Goal: Task Accomplishment & Management: Manage account settings

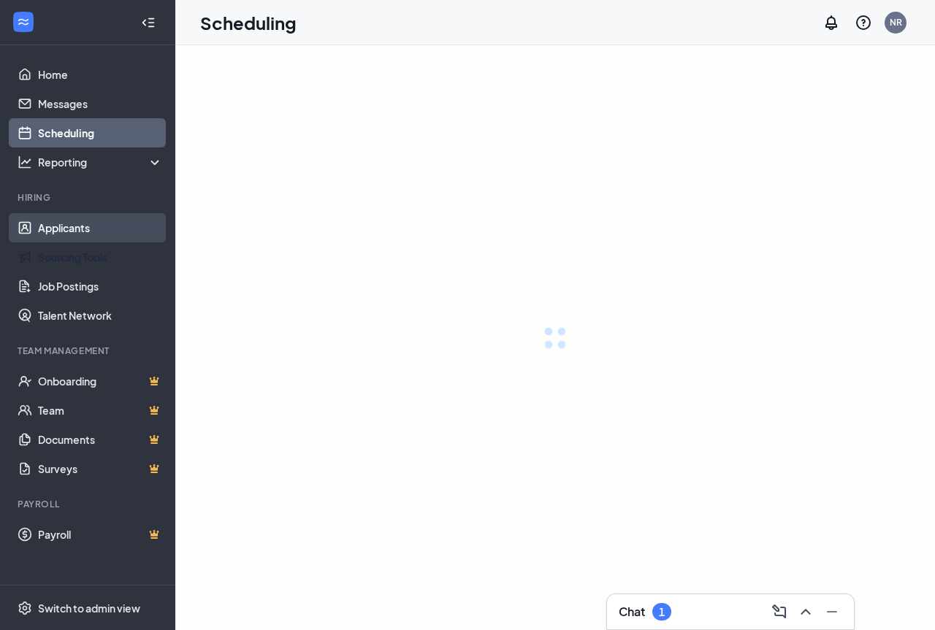
click at [110, 233] on link "Applicants" at bounding box center [100, 227] width 125 height 29
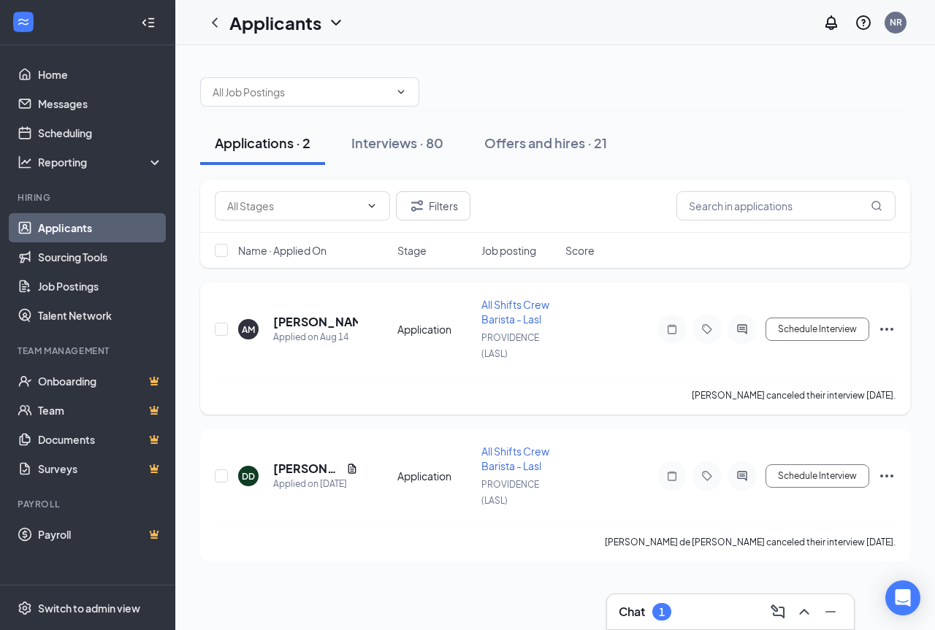
click at [508, 309] on span "All Shifts Crew Barista - Lasl" at bounding box center [515, 312] width 68 height 28
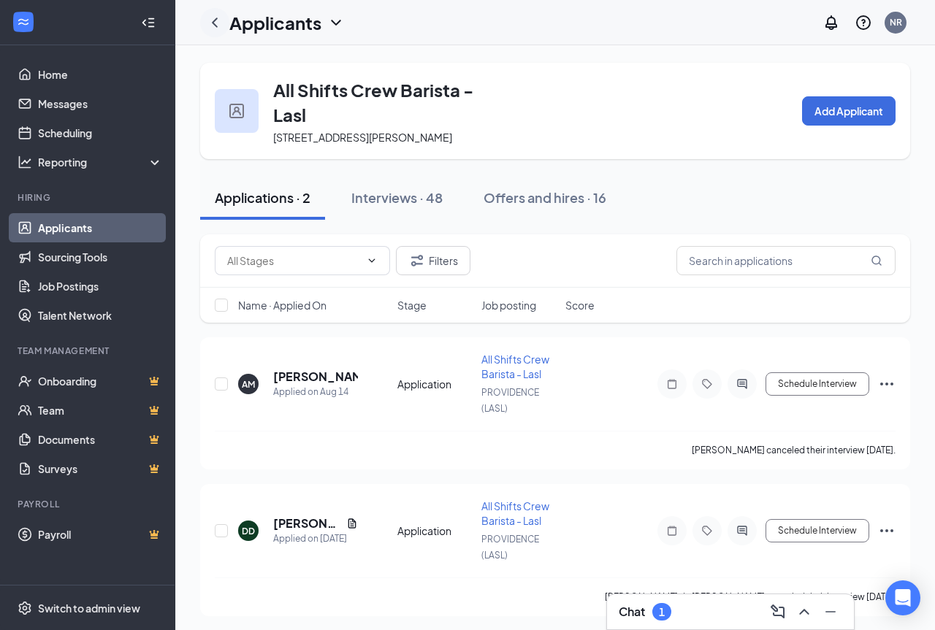
click at [218, 28] on icon "ChevronLeft" at bounding box center [215, 23] width 18 height 18
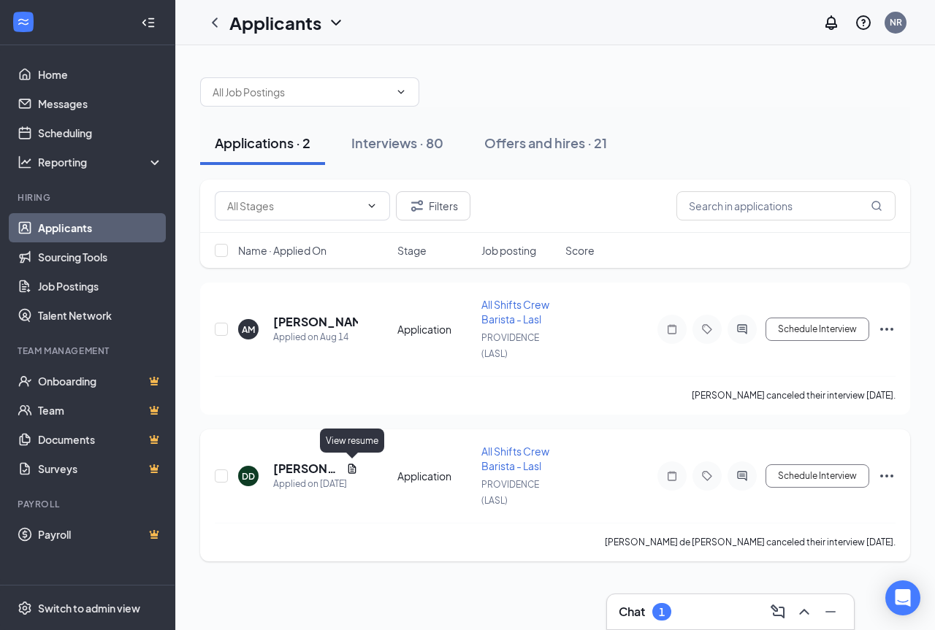
click at [350, 465] on icon "Document" at bounding box center [352, 469] width 12 height 12
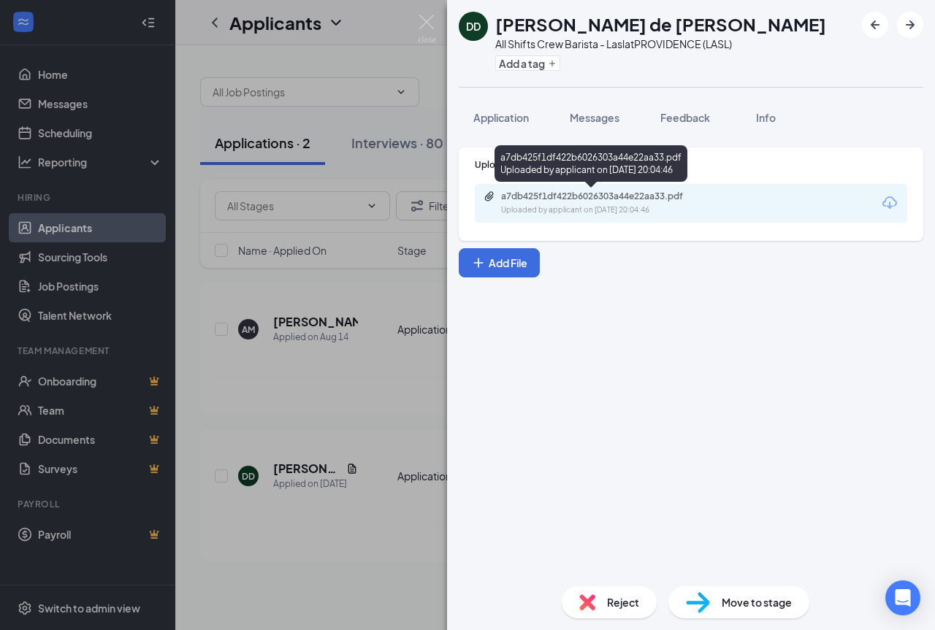
click at [561, 209] on div "Uploaded by applicant on [DATE] 20:04:46" at bounding box center [610, 210] width 219 height 12
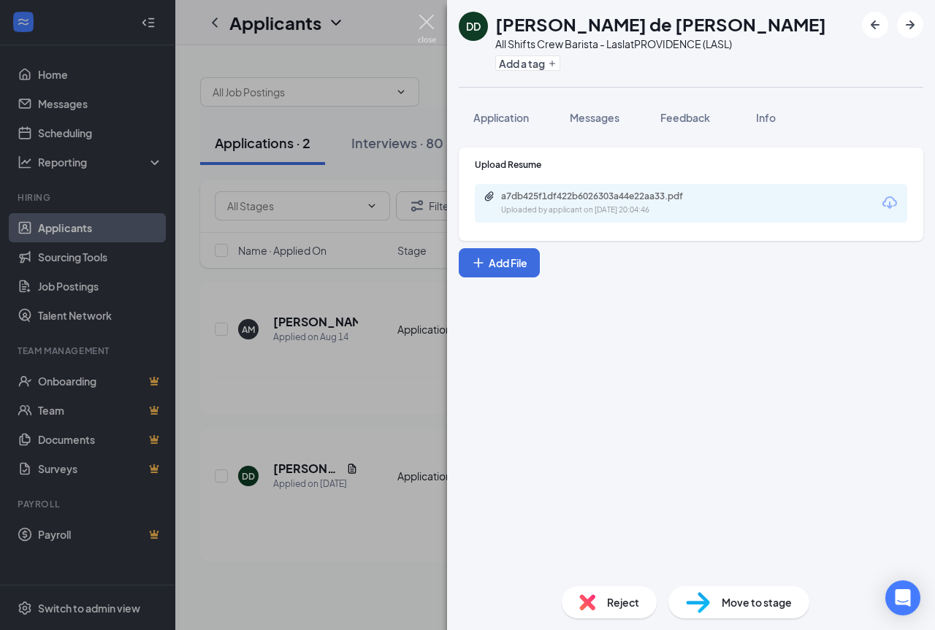
click at [428, 22] on img at bounding box center [427, 29] width 18 height 28
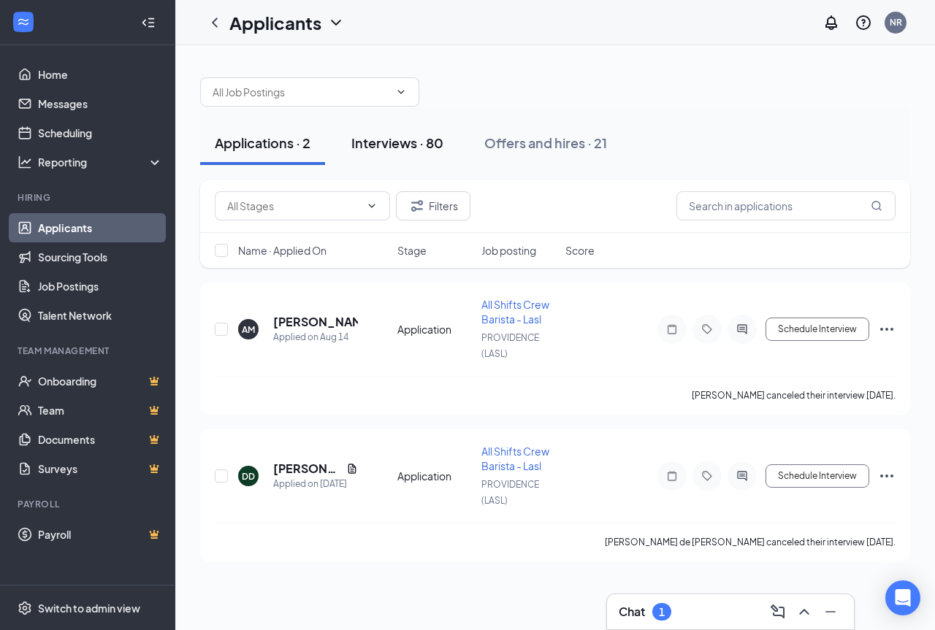
click at [385, 145] on div "Interviews · 80" at bounding box center [397, 143] width 92 height 18
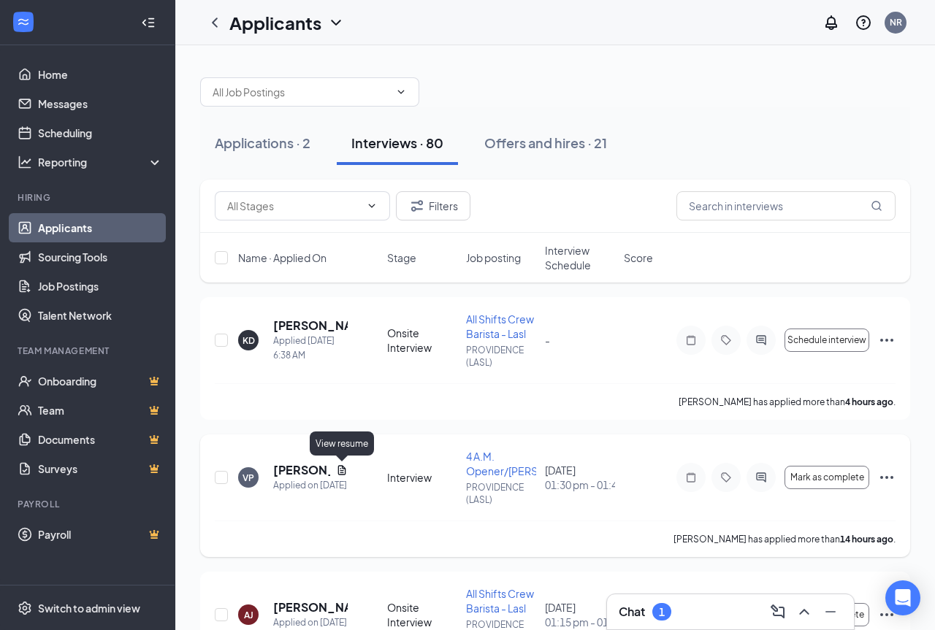
click at [340, 470] on icon "Document" at bounding box center [342, 470] width 12 height 12
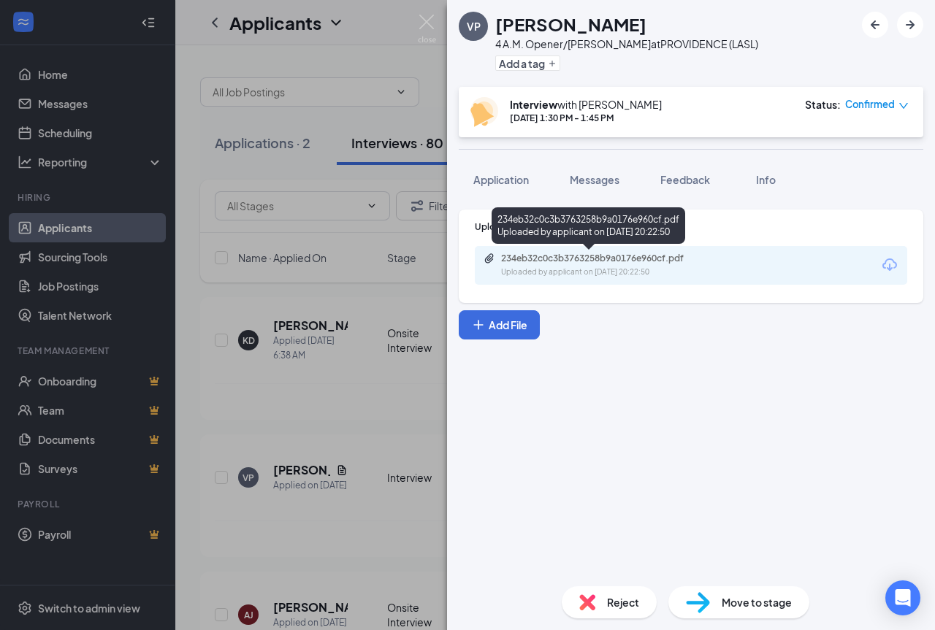
click at [589, 268] on div "Uploaded by applicant on [DATE] 20:22:50" at bounding box center [610, 272] width 219 height 12
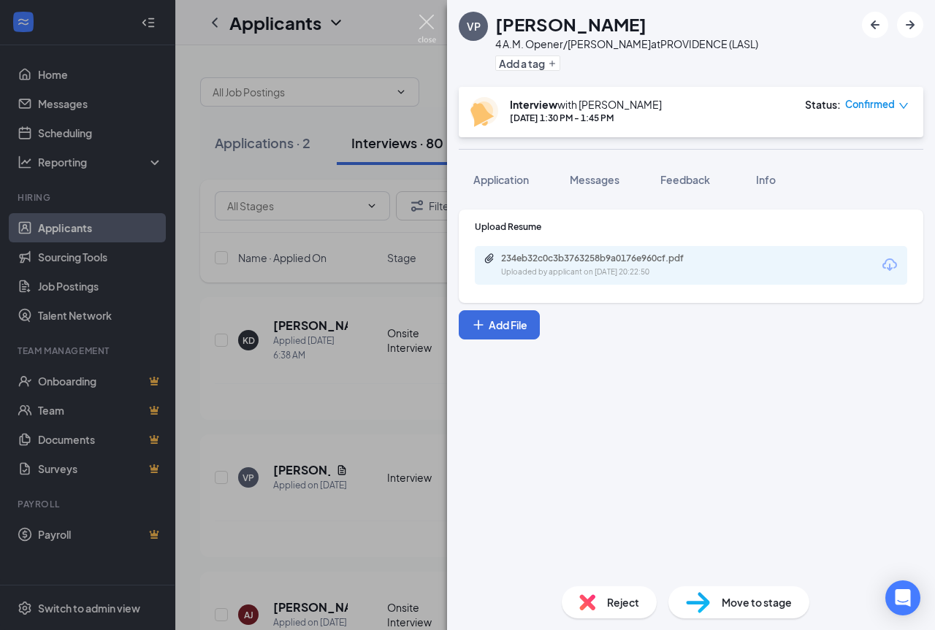
click at [429, 34] on img at bounding box center [427, 29] width 18 height 28
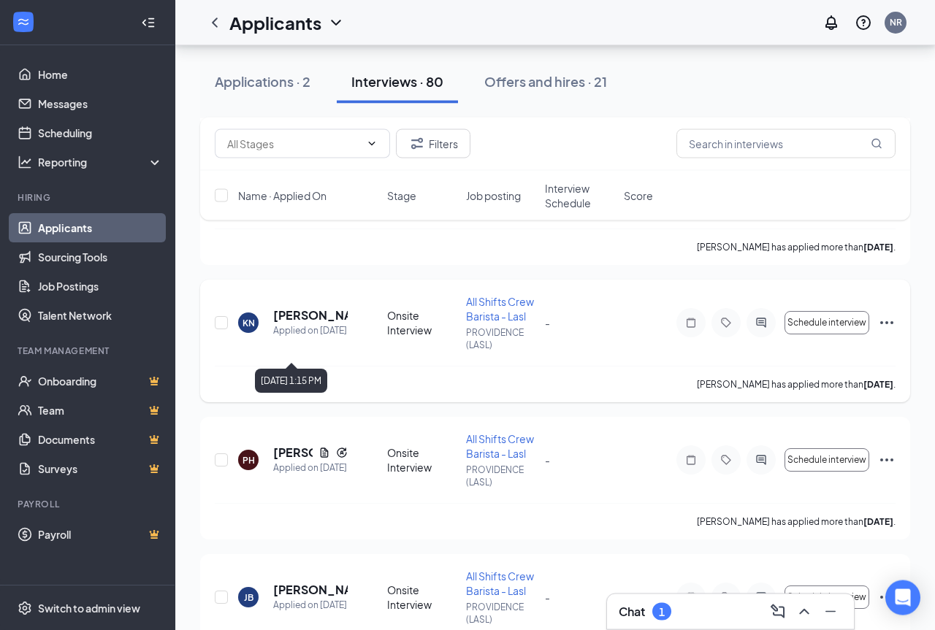
scroll to position [596, 0]
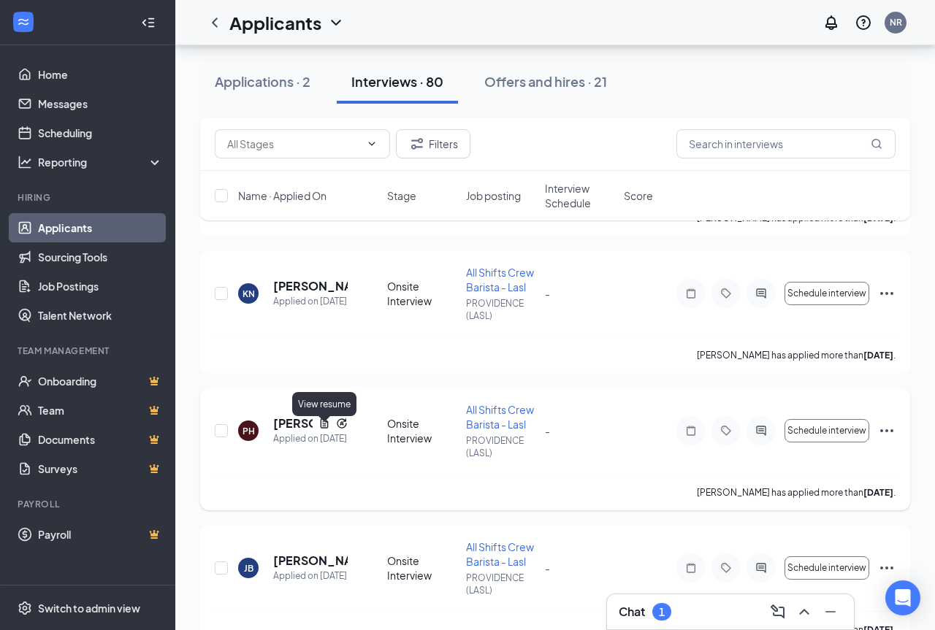
click at [329, 429] on icon "Document" at bounding box center [324, 424] width 12 height 12
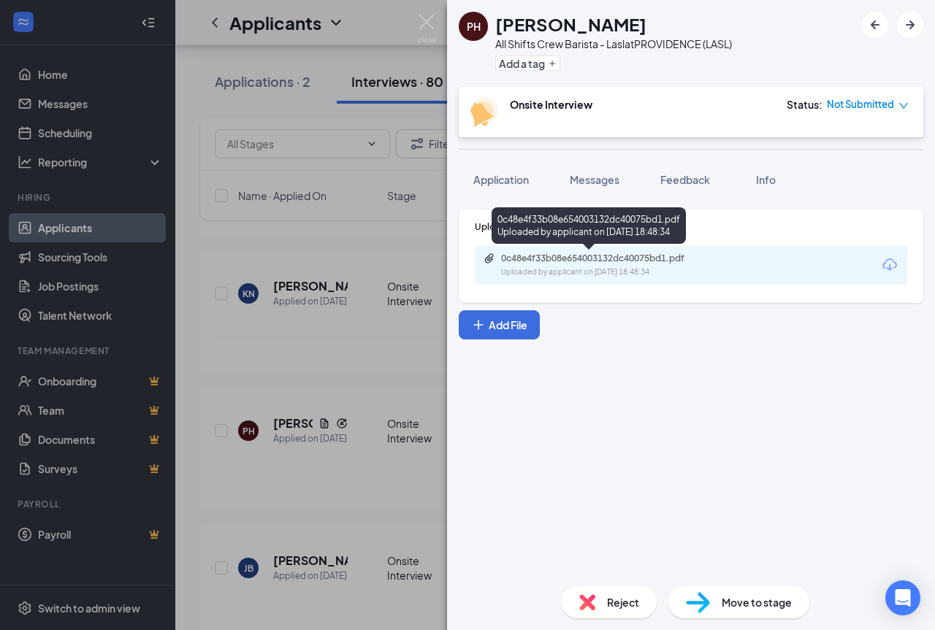
click at [587, 258] on div "0c48e4f33b08e654003132dc40075bd1.pdf" at bounding box center [603, 259] width 204 height 12
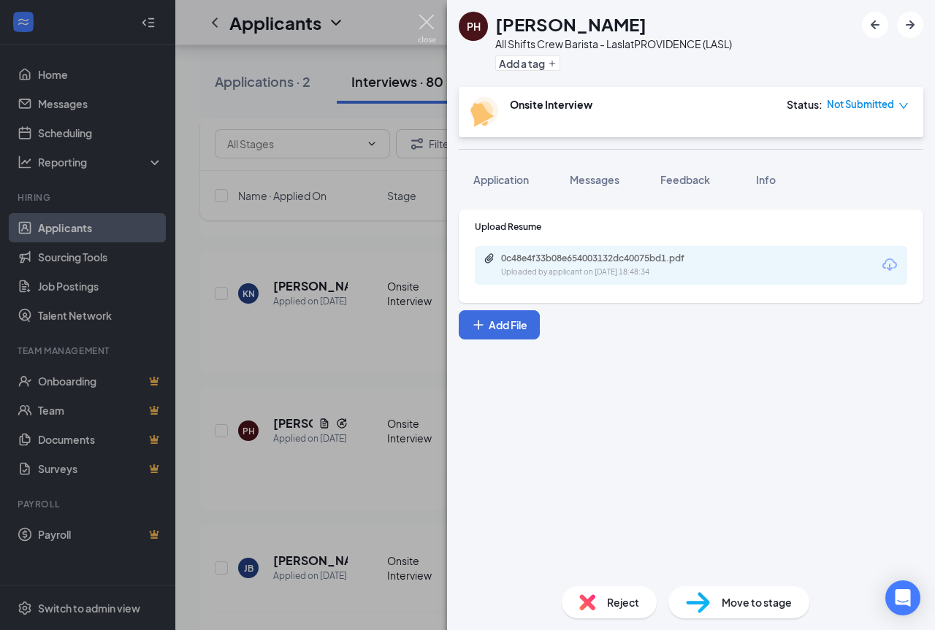
click at [423, 18] on img at bounding box center [427, 29] width 18 height 28
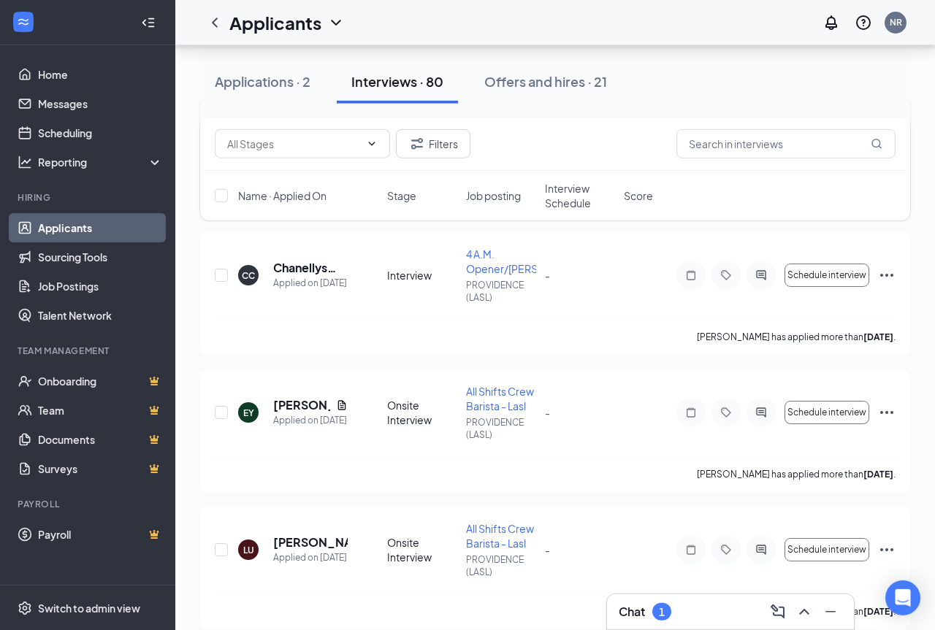
scroll to position [1043, 0]
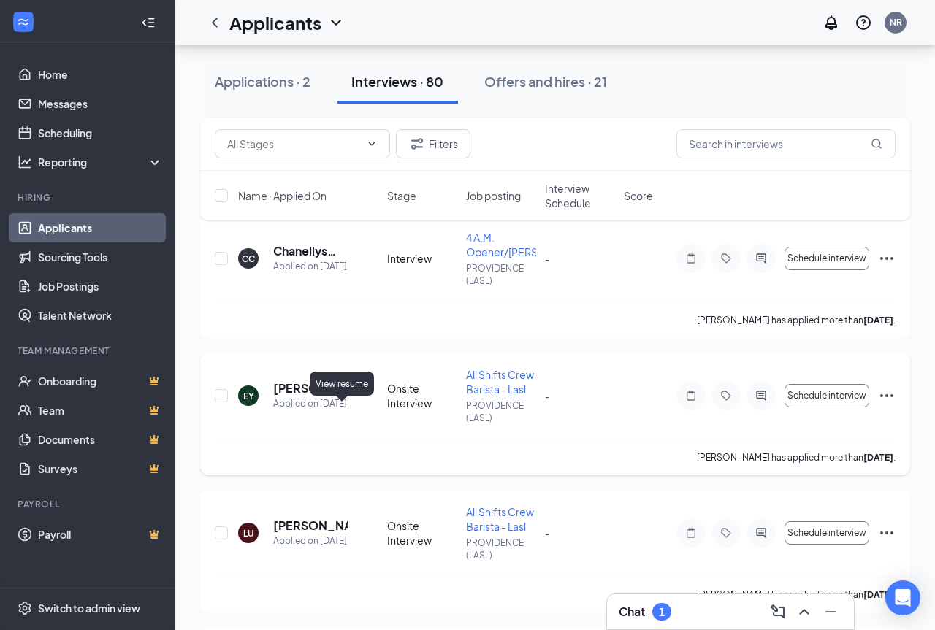
click at [340, 393] on icon "Document" at bounding box center [342, 387] width 8 height 9
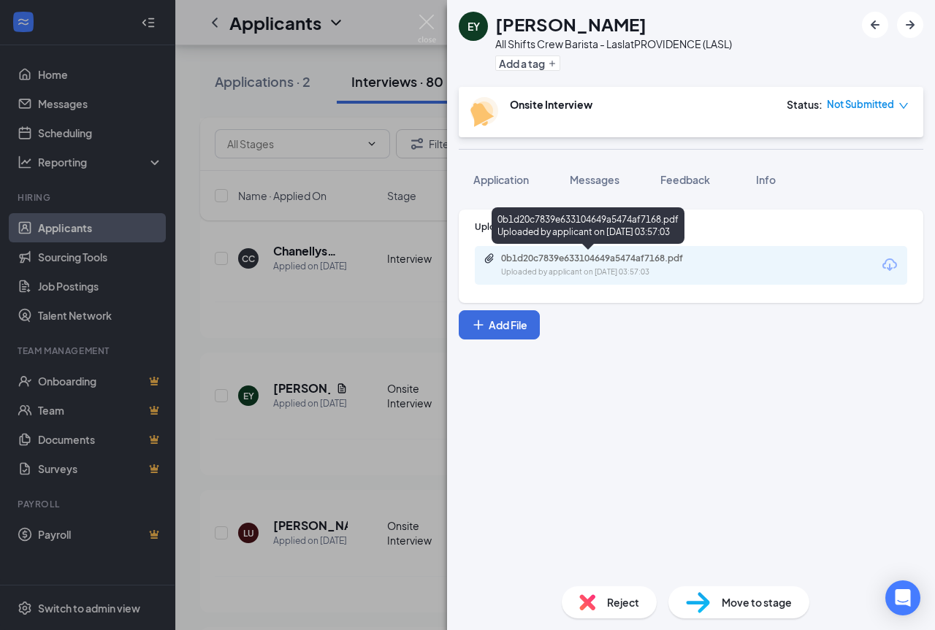
click at [582, 251] on div "0b1d20c7839e633104649a5474af7168.pdf Uploaded by applicant on [DATE] 03:57:03" at bounding box center [691, 265] width 432 height 39
click at [573, 264] on div "0b1d20c7839e633104649a5474af7168.pdf" at bounding box center [603, 259] width 204 height 12
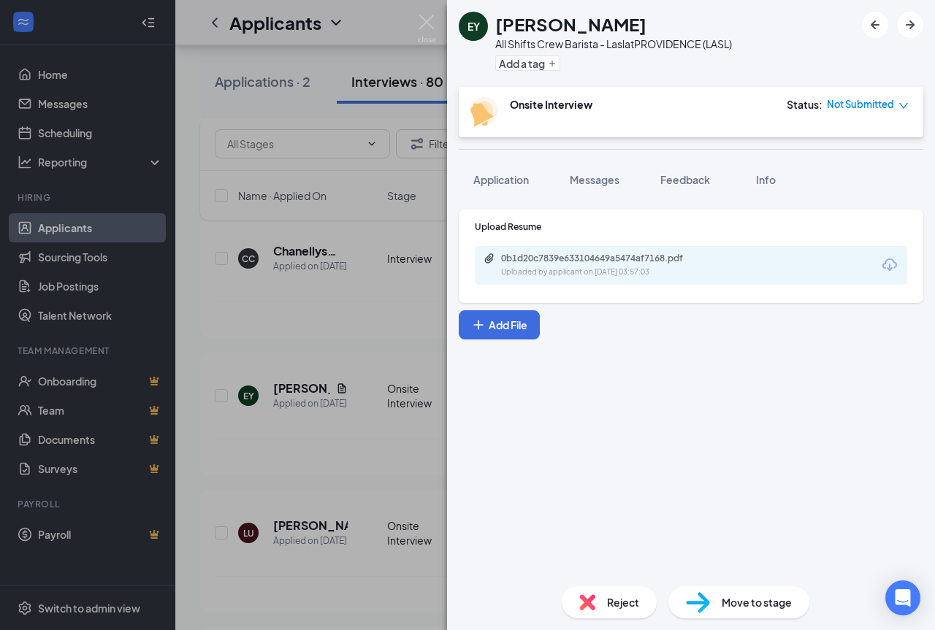
click at [436, 26] on div "EY [PERSON_NAME] All Shifts Crew Barista - Lasl at [GEOGRAPHIC_DATA] (LASL) Add…" at bounding box center [467, 315] width 935 height 630
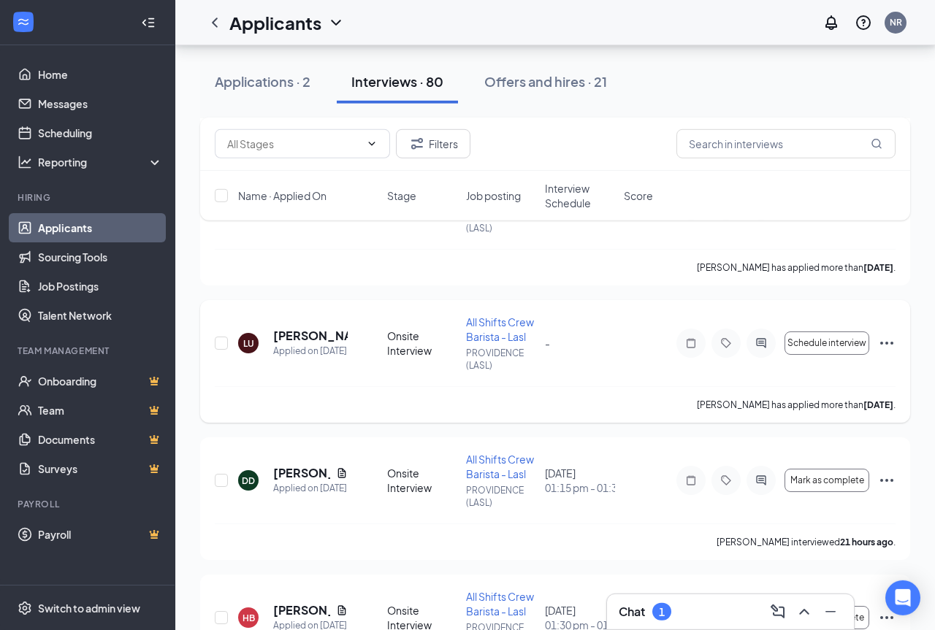
scroll to position [1266, 0]
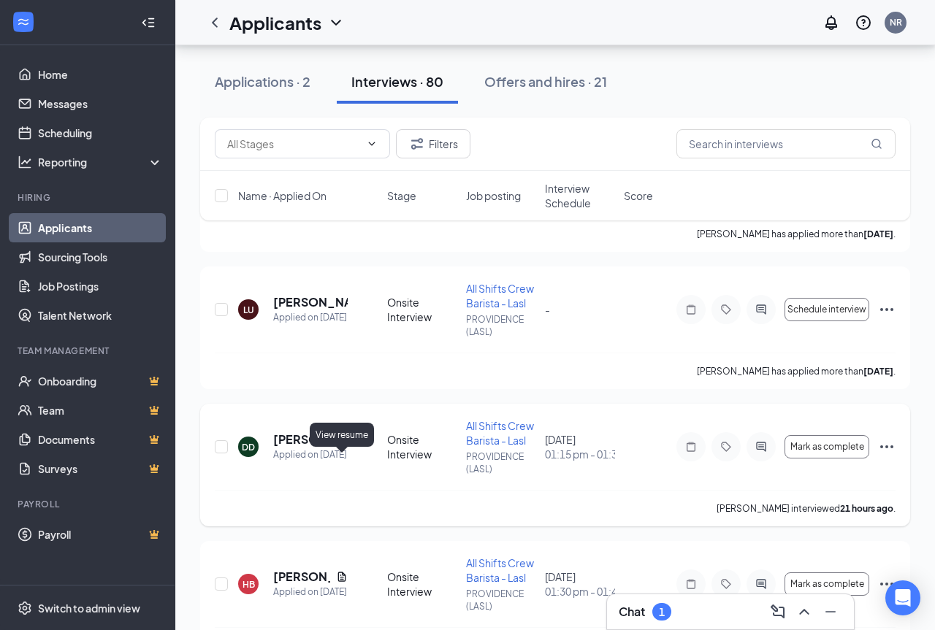
click at [340, 445] on icon "Document" at bounding box center [342, 440] width 12 height 12
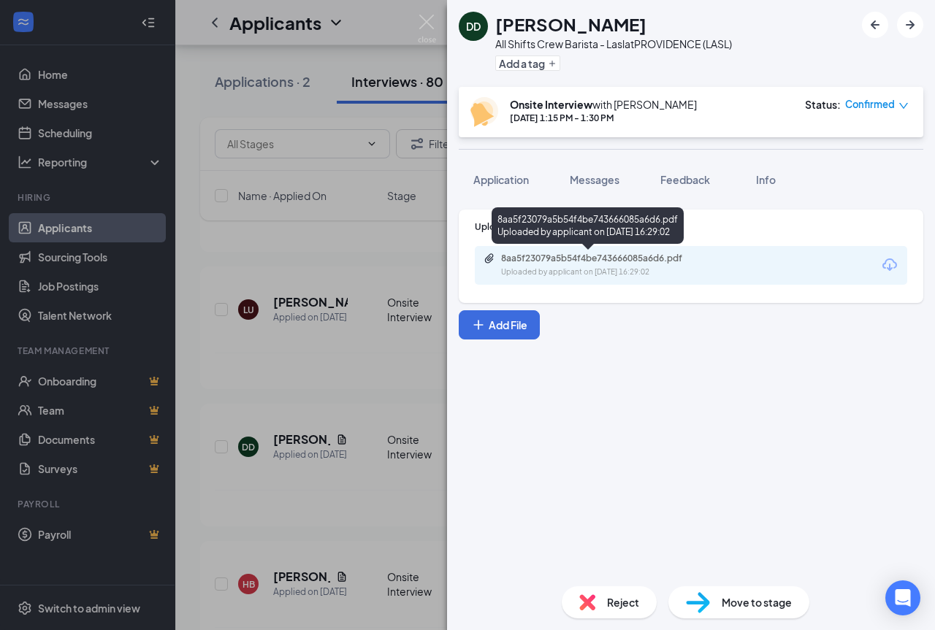
click at [556, 263] on div "8aa5f23079a5b54f4be743666085a6d6.pdf" at bounding box center [603, 259] width 204 height 12
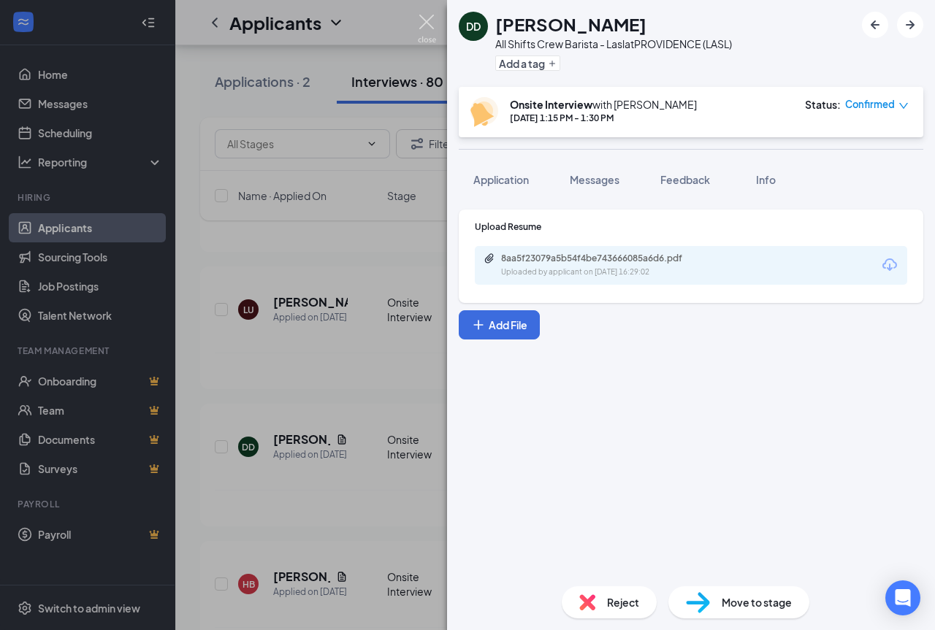
click at [422, 29] on img at bounding box center [427, 29] width 18 height 28
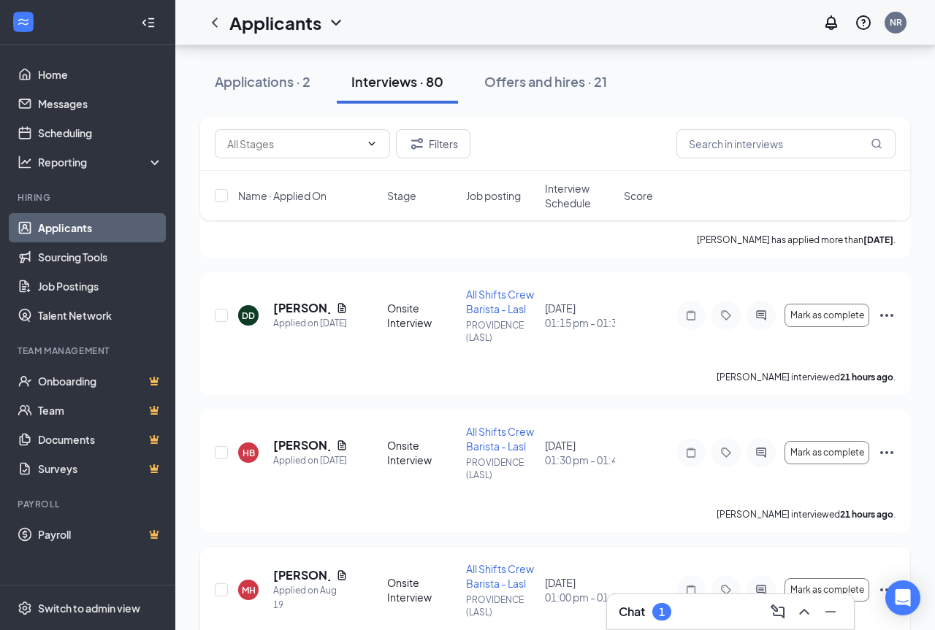
scroll to position [1489, 0]
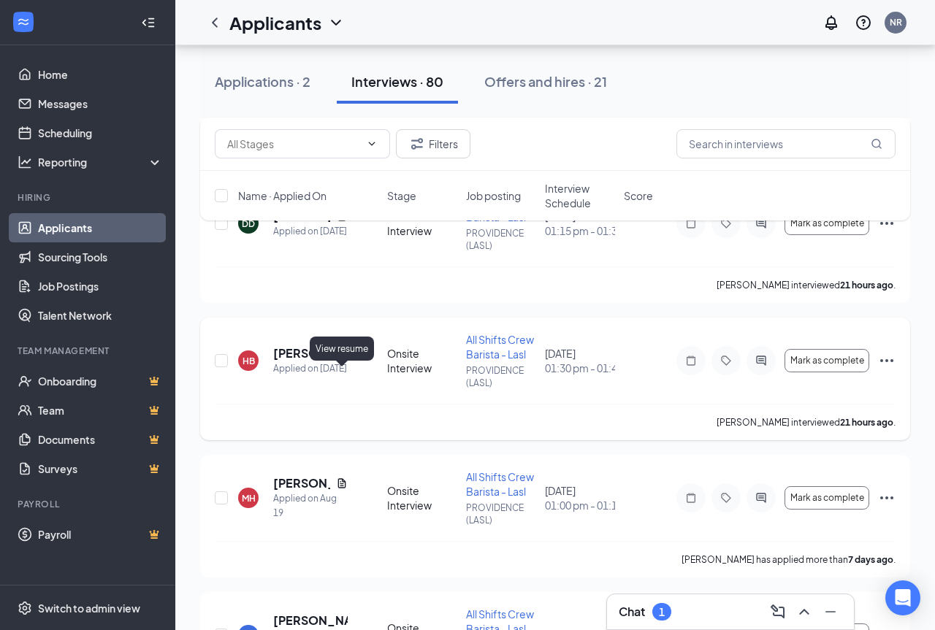
click at [339, 359] on icon "Document" at bounding box center [342, 354] width 12 height 12
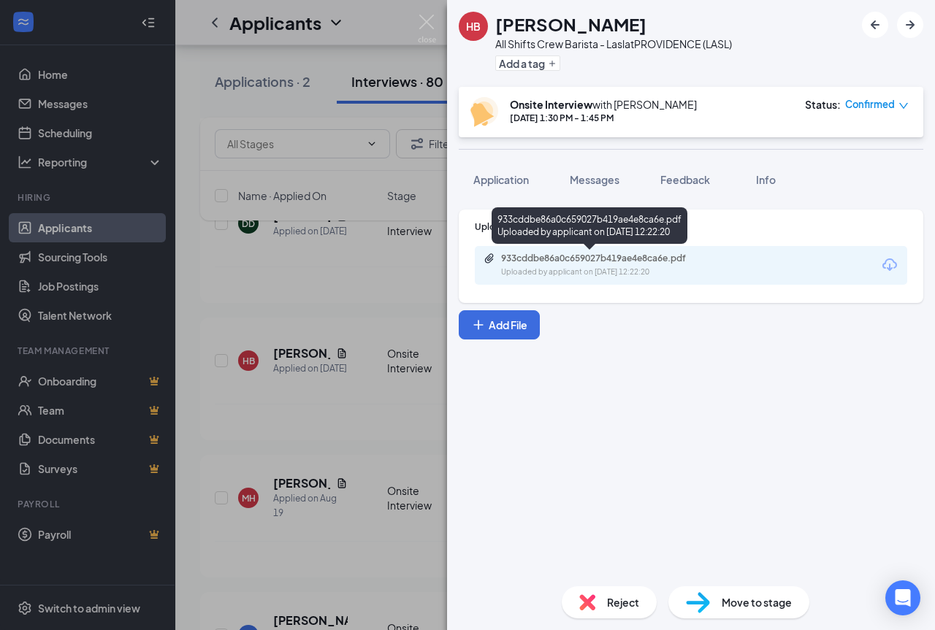
click at [606, 261] on div "933cddbe86a0c659027b419ae4e8ca6e.pdf" at bounding box center [603, 259] width 204 height 12
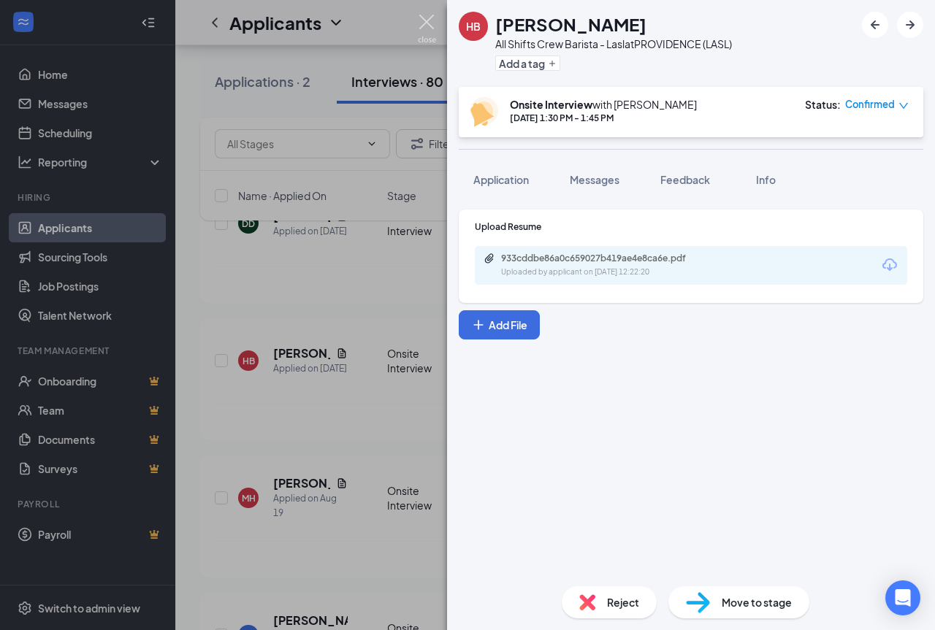
click at [428, 28] on img at bounding box center [427, 29] width 18 height 28
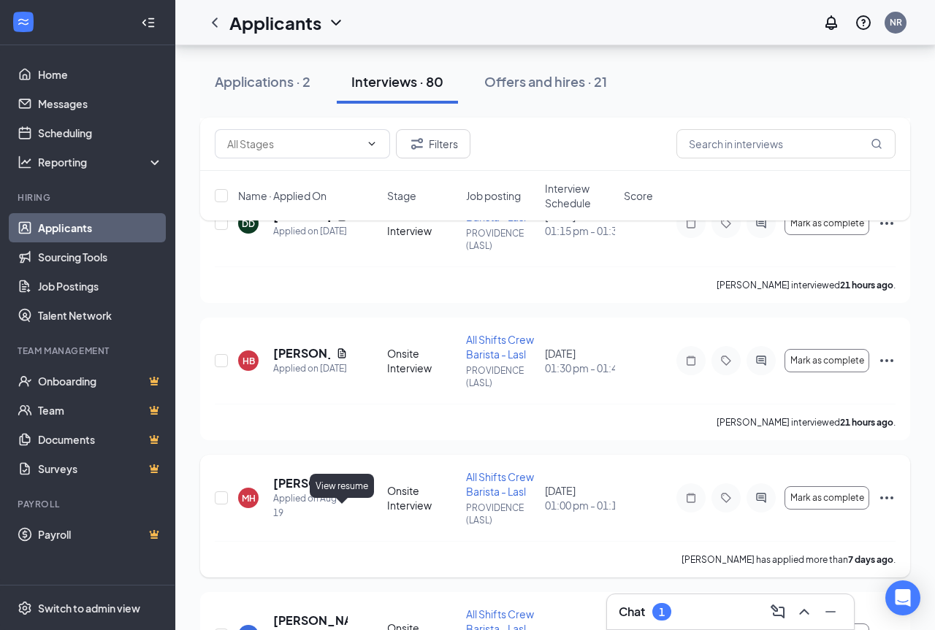
click at [337, 489] on icon "Document" at bounding box center [342, 483] width 12 height 12
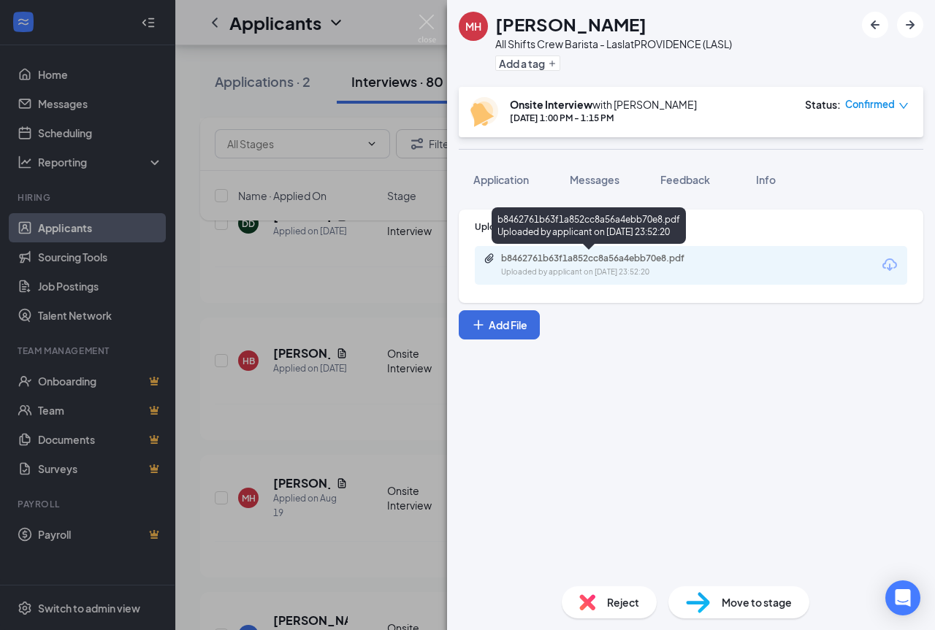
click at [586, 268] on div "Uploaded by applicant on [DATE] 23:52:20" at bounding box center [610, 272] width 219 height 12
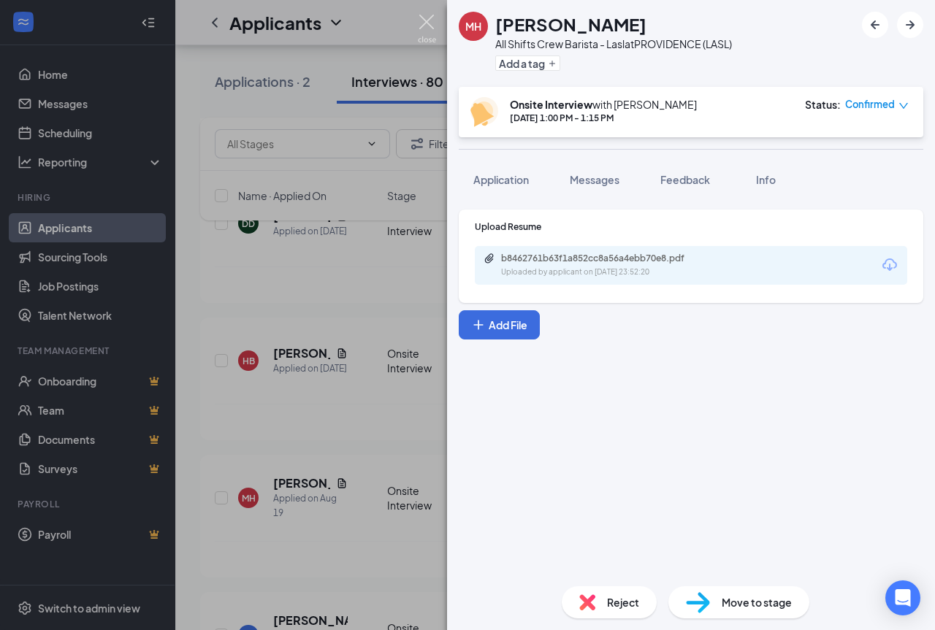
click at [428, 23] on img at bounding box center [427, 29] width 18 height 28
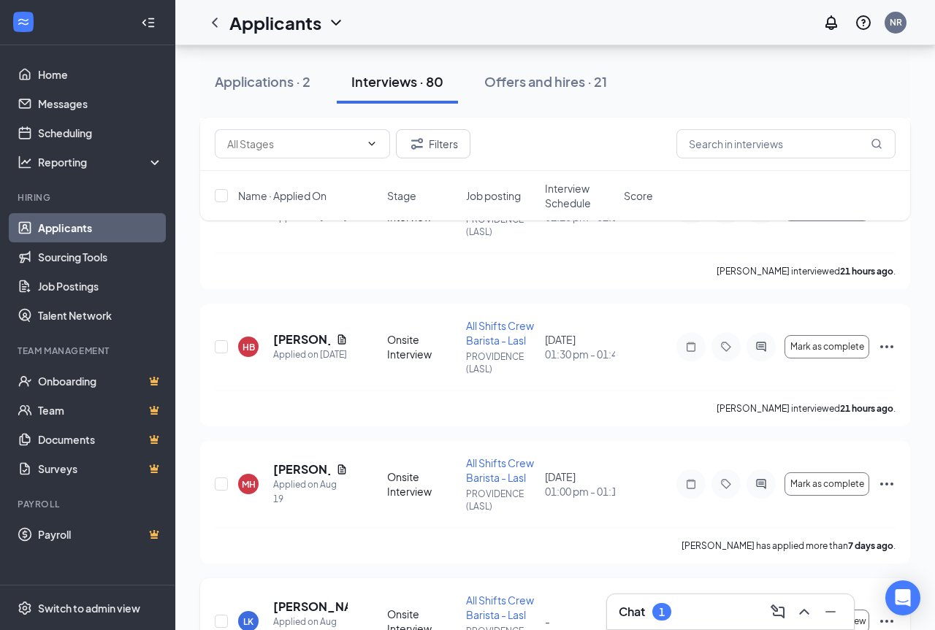
scroll to position [1638, 0]
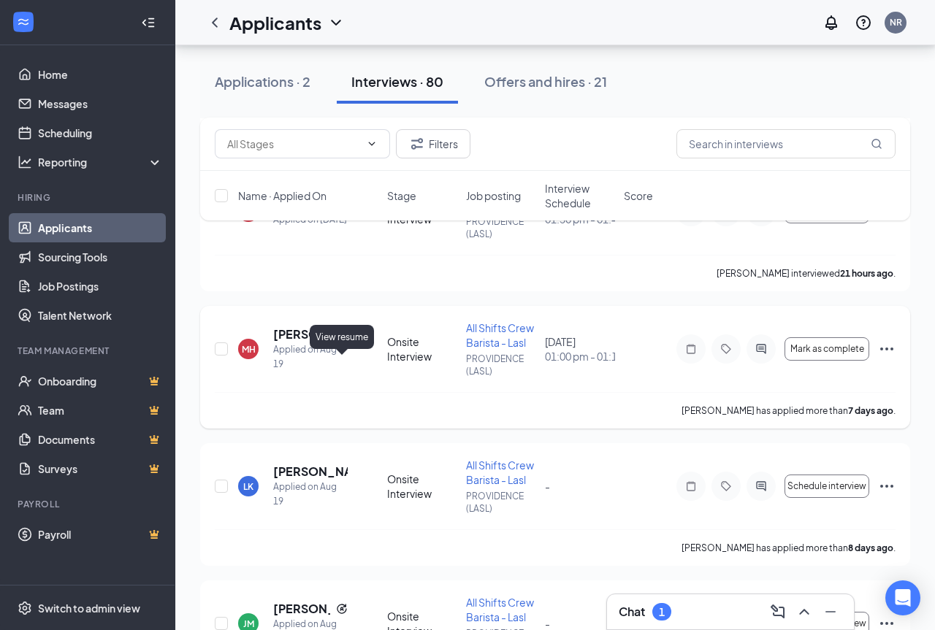
click at [340, 339] on icon "Document" at bounding box center [342, 333] width 8 height 9
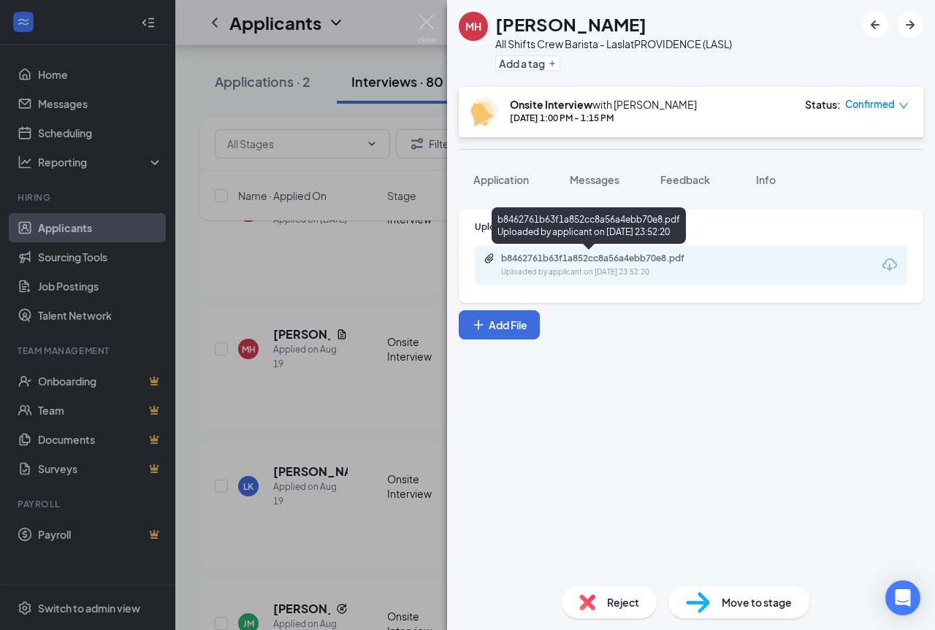
click at [558, 264] on div "b8462761b63f1a852cc8a56a4ebb70e8.pdf Uploaded by applicant on [DATE] 23:52:20" at bounding box center [601, 266] width 237 height 26
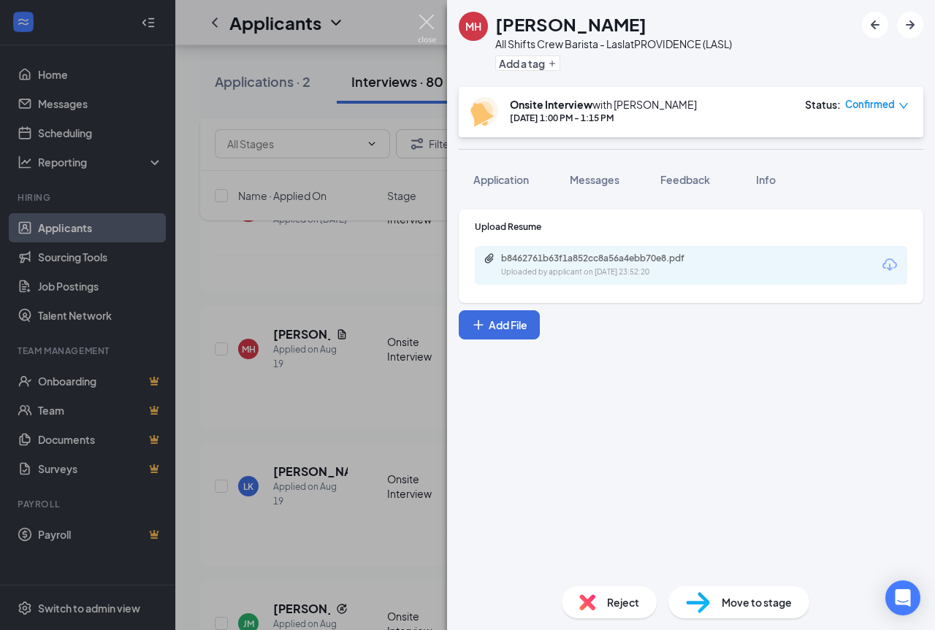
click at [427, 25] on img at bounding box center [427, 29] width 18 height 28
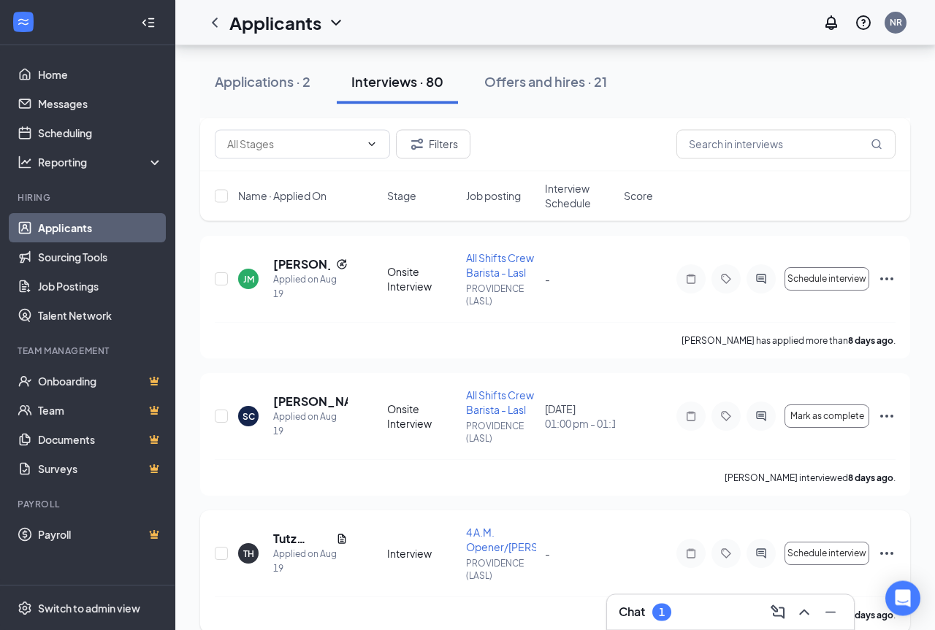
scroll to position [2085, 0]
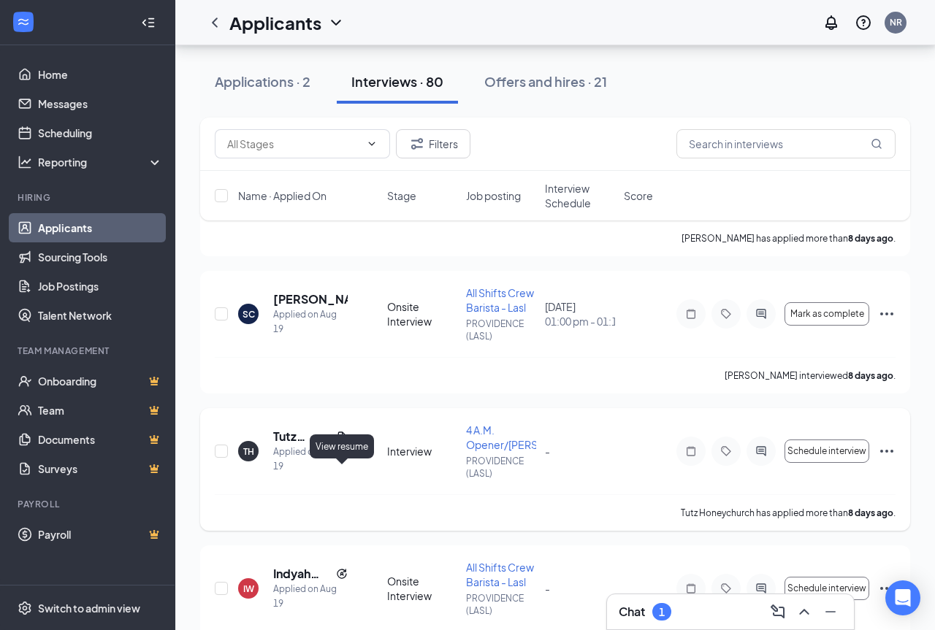
click at [343, 442] on icon "Document" at bounding box center [342, 437] width 12 height 12
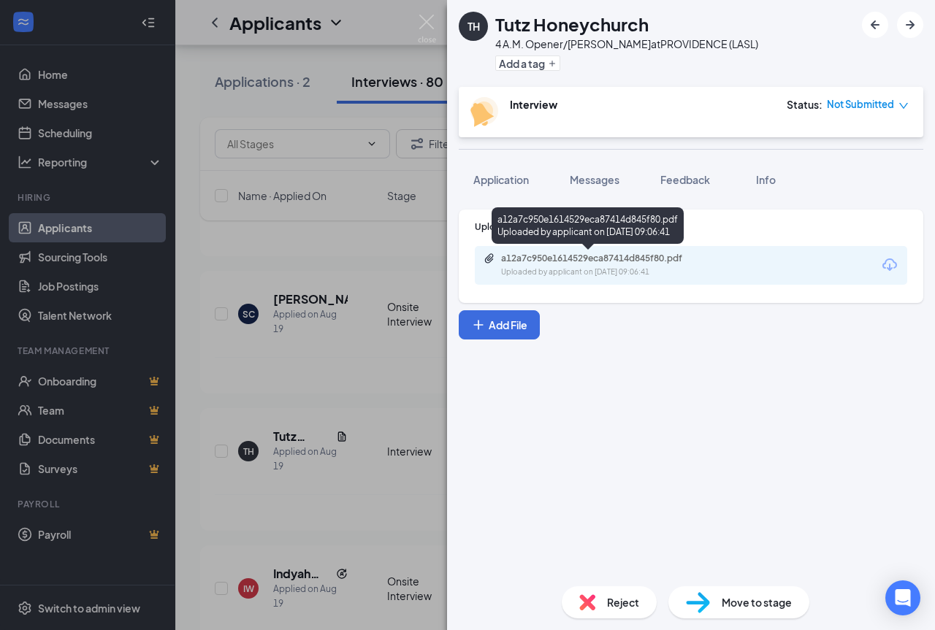
click at [596, 267] on div "Uploaded by applicant on [DATE] 09:06:41" at bounding box center [610, 272] width 219 height 12
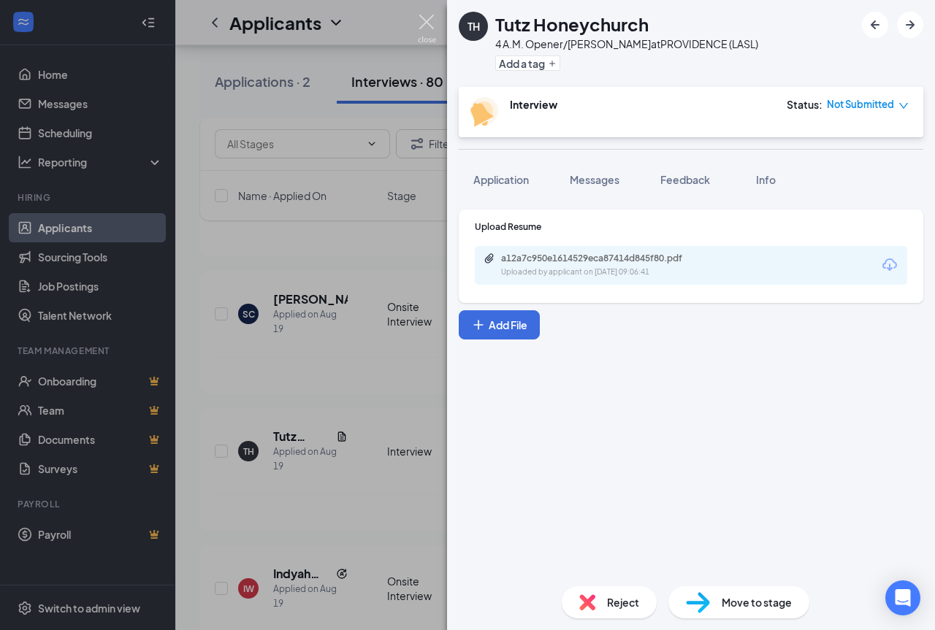
click at [423, 20] on img at bounding box center [427, 29] width 18 height 28
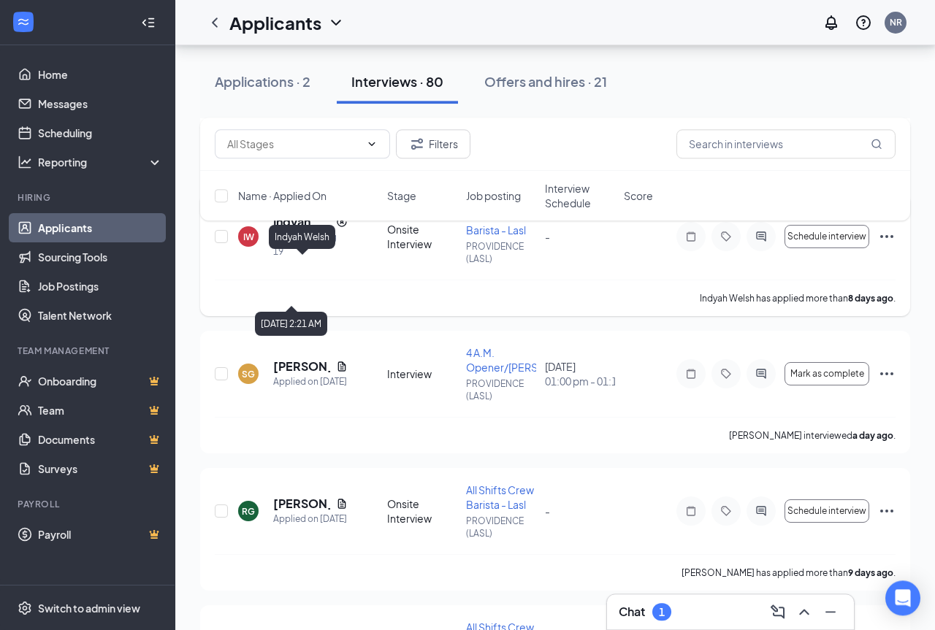
scroll to position [2458, 0]
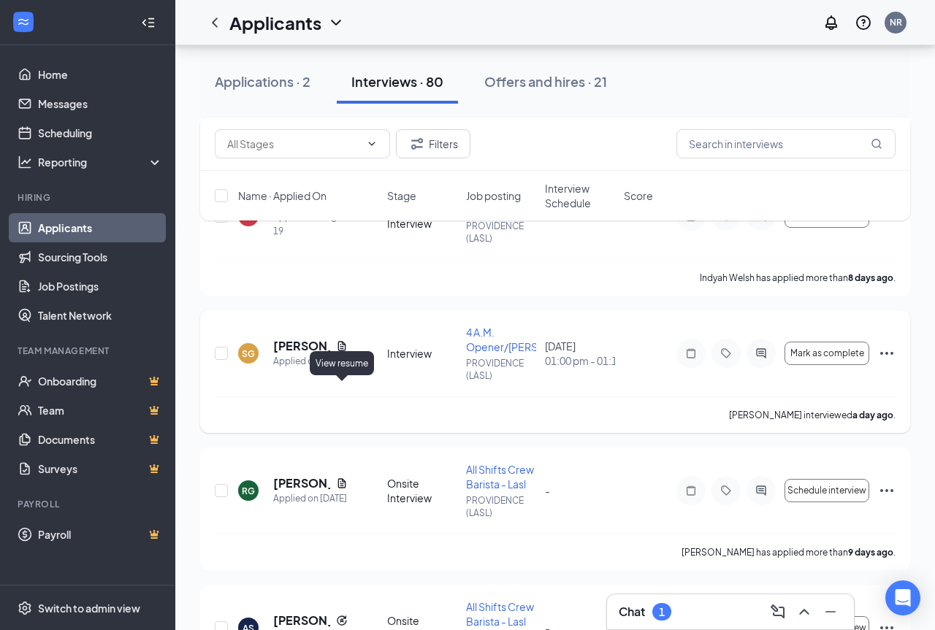
click at [338, 350] on icon "Document" at bounding box center [342, 345] width 8 height 9
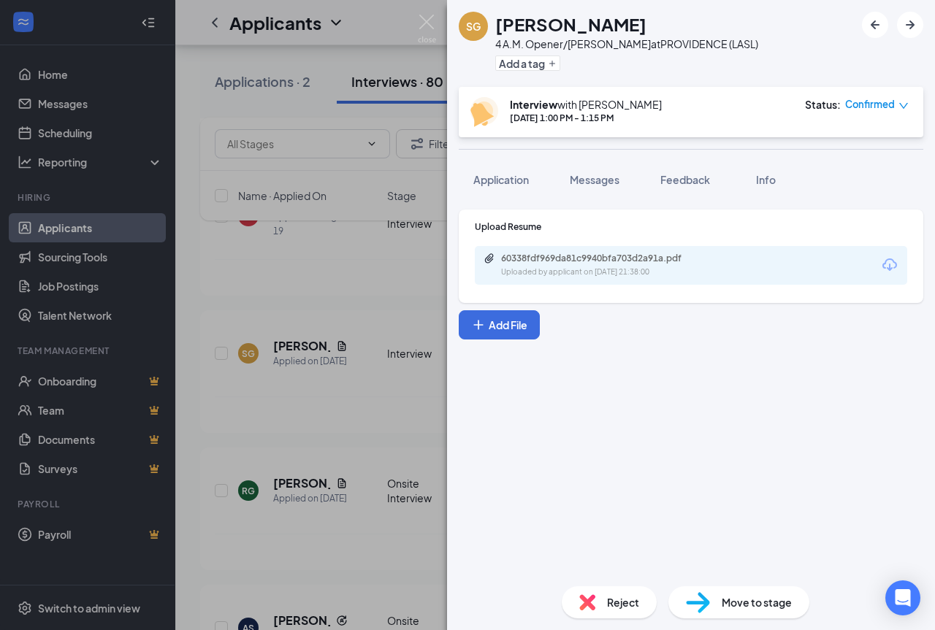
click at [571, 287] on div "Upload Resume 60338fdf969da81c9940bfa703d2a91a.pdf Uploaded by applicant on [DA…" at bounding box center [691, 256] width 464 height 93
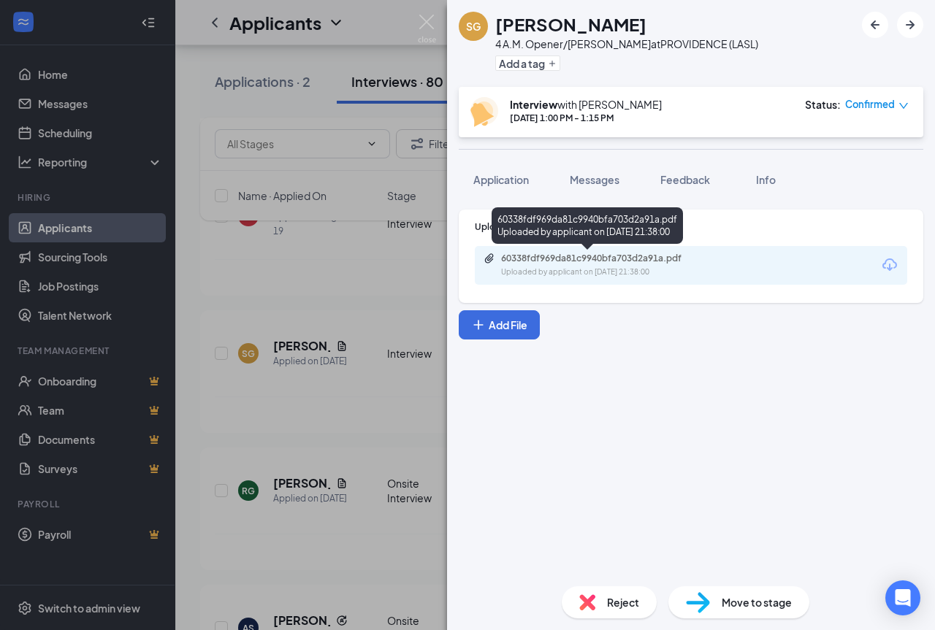
click at [614, 258] on div "60338fdf969da81c9940bfa703d2a91a.pdf" at bounding box center [603, 259] width 204 height 12
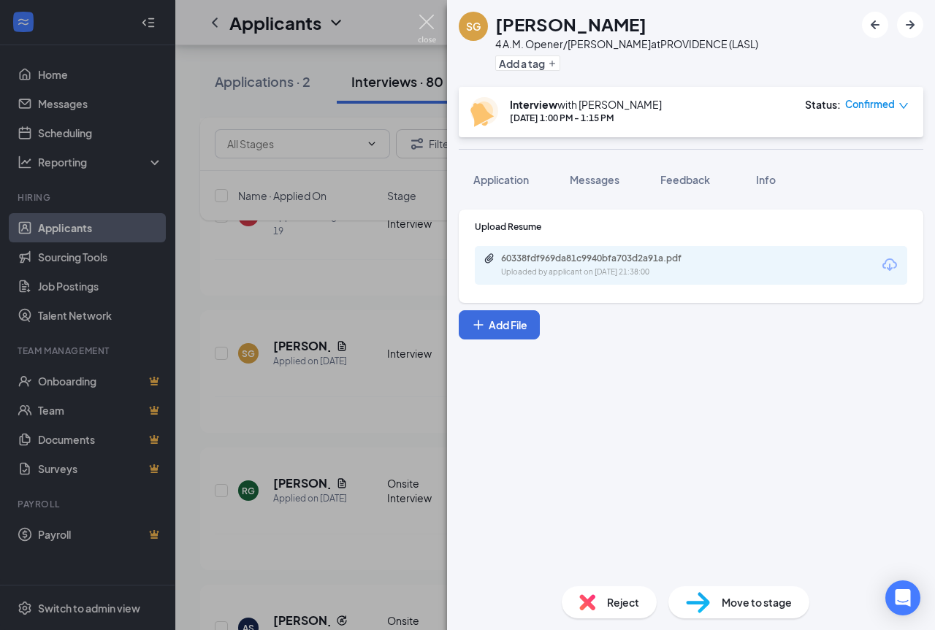
click at [432, 23] on img at bounding box center [427, 29] width 18 height 28
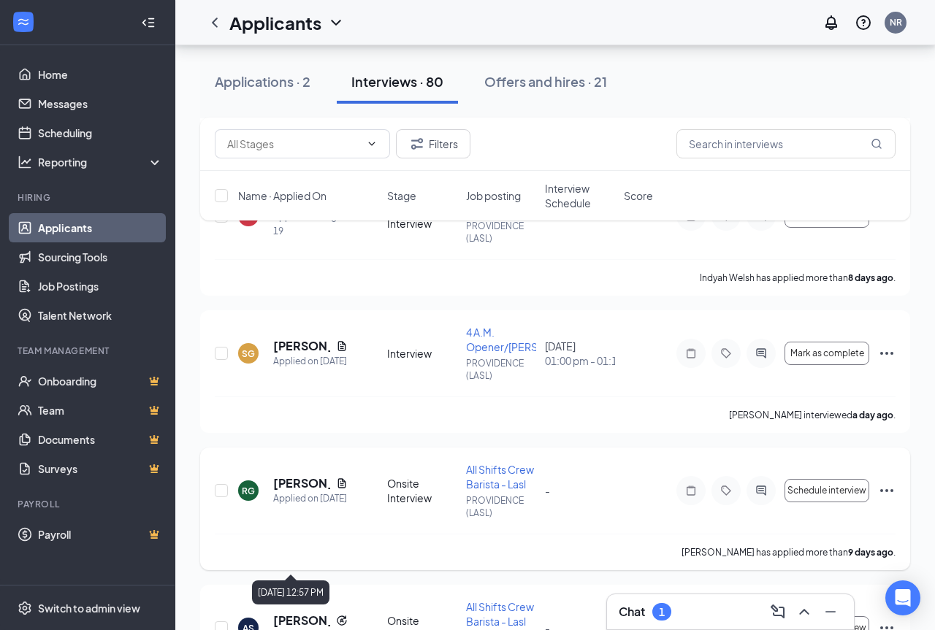
click at [343, 488] on icon "Document" at bounding box center [342, 482] width 8 height 9
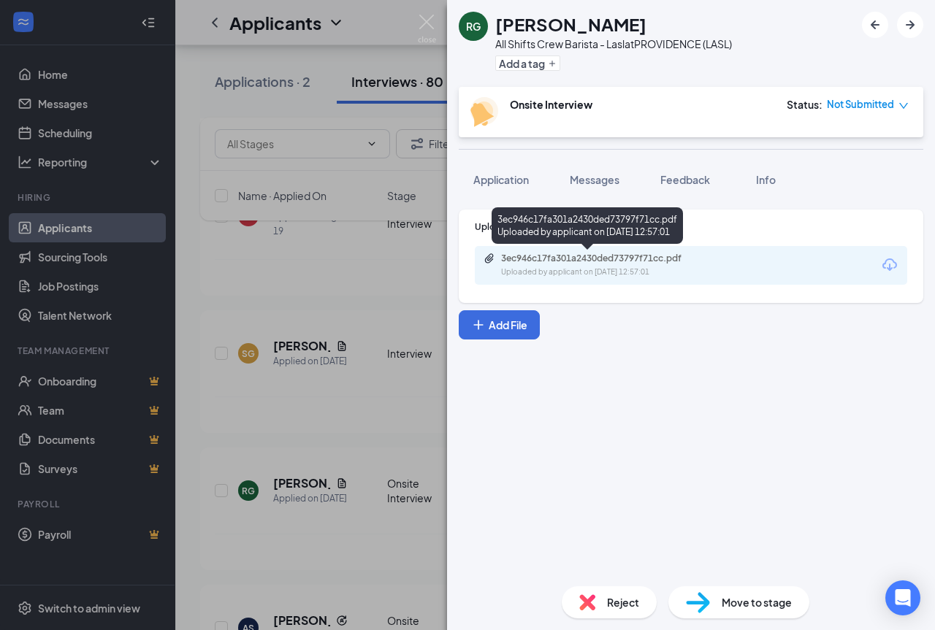
click at [567, 256] on div "3ec946c17fa301a2430ded73797f71cc.pdf" at bounding box center [603, 259] width 204 height 12
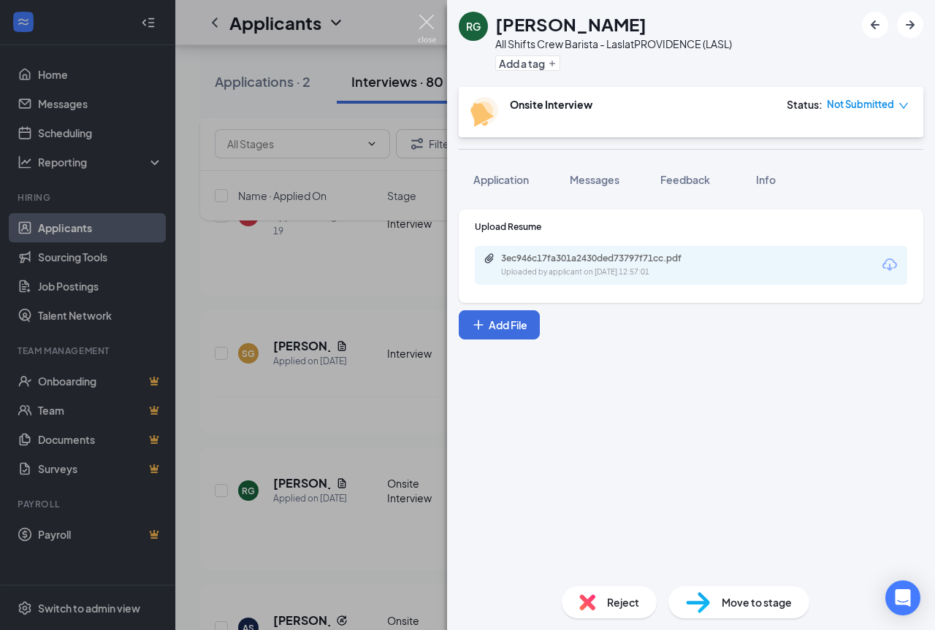
click at [429, 20] on img at bounding box center [427, 29] width 18 height 28
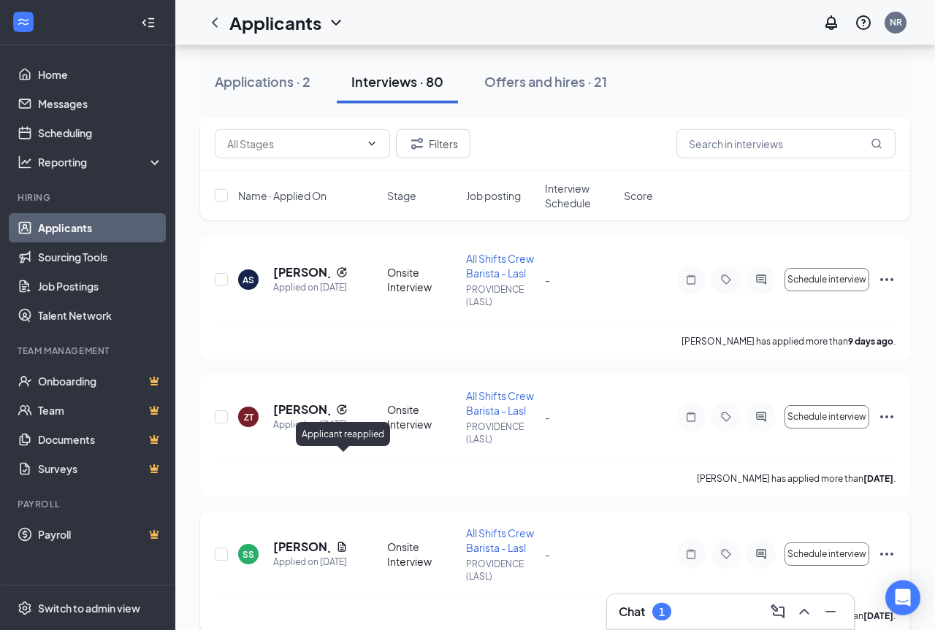
scroll to position [2904, 0]
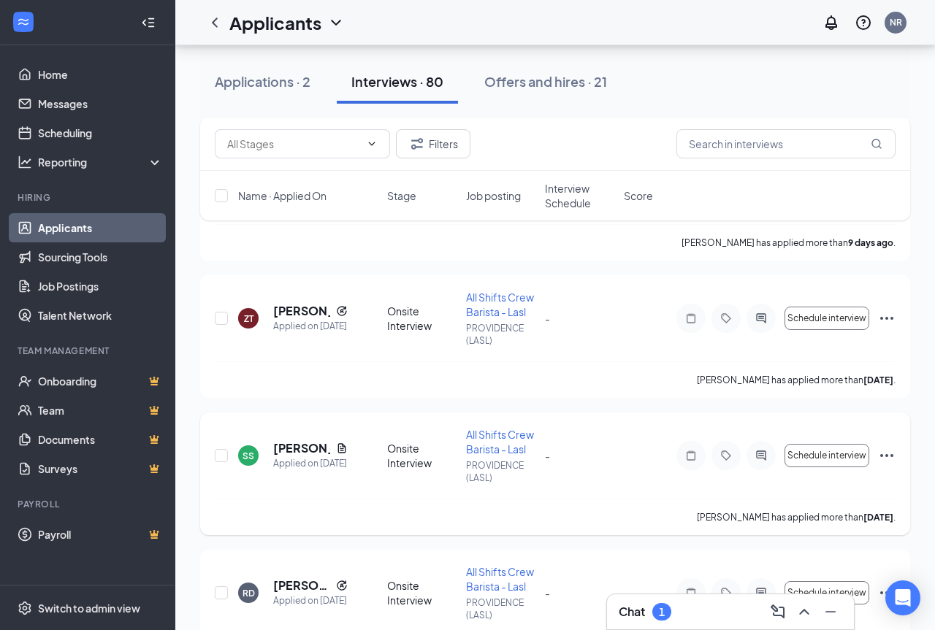
click at [343, 454] on icon "Document" at bounding box center [342, 448] width 12 height 12
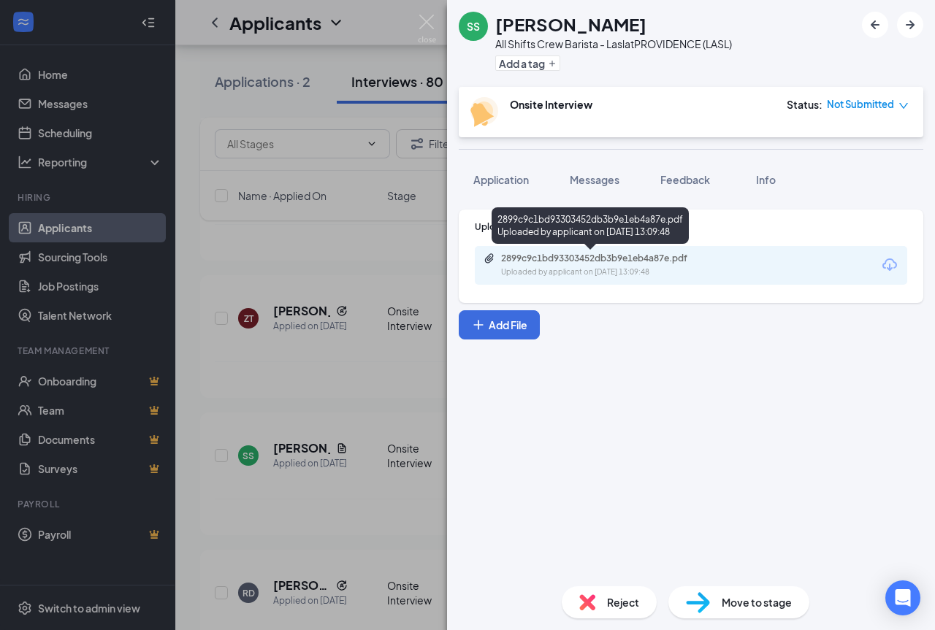
click at [582, 258] on div "2899c9c1bd93303452db3b9e1eb4a87e.pdf" at bounding box center [603, 259] width 204 height 12
